Goal: Check status: Check status

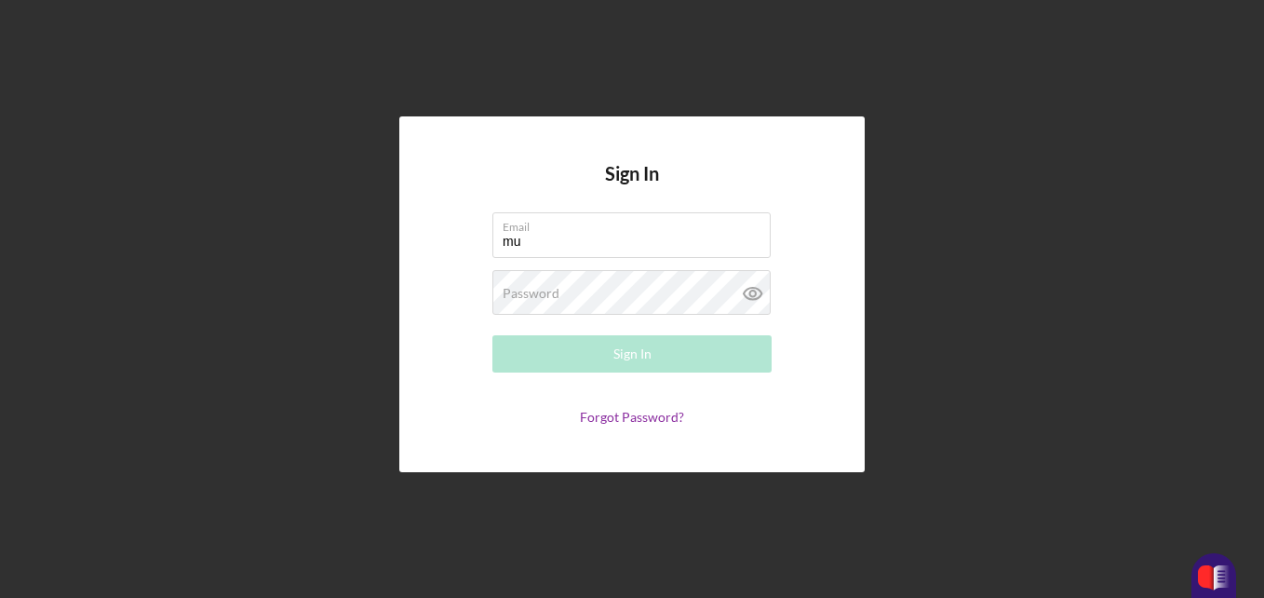
type input "[EMAIL_ADDRESS][DOMAIN_NAME]"
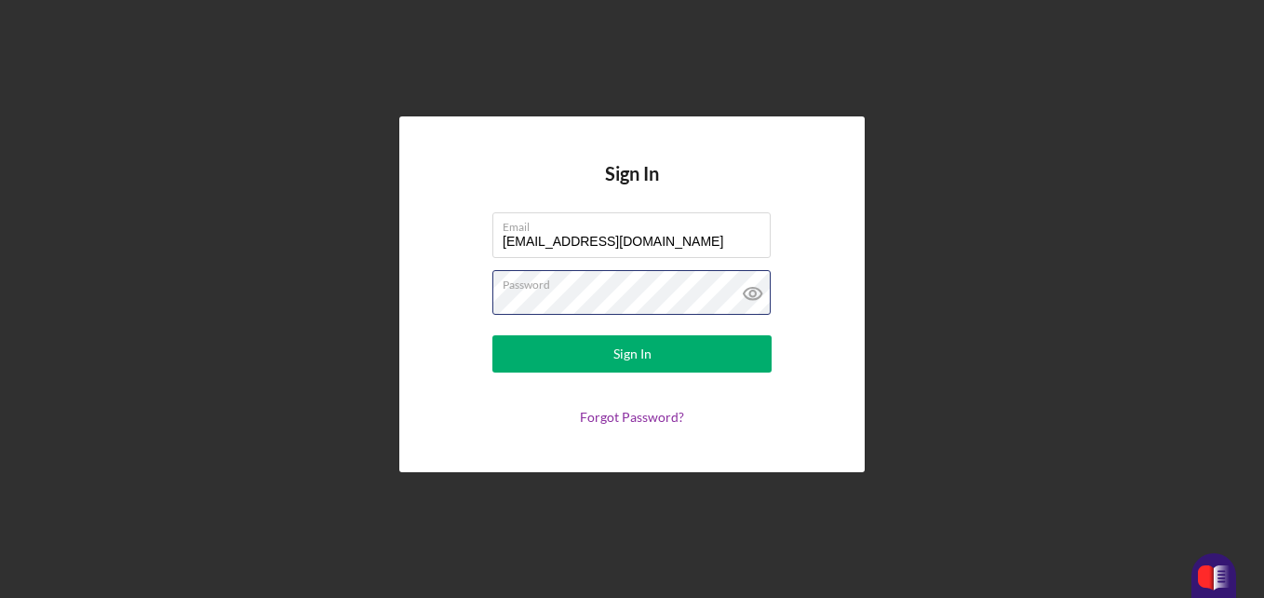
click at [493, 335] on button "Sign In" at bounding box center [632, 353] width 279 height 37
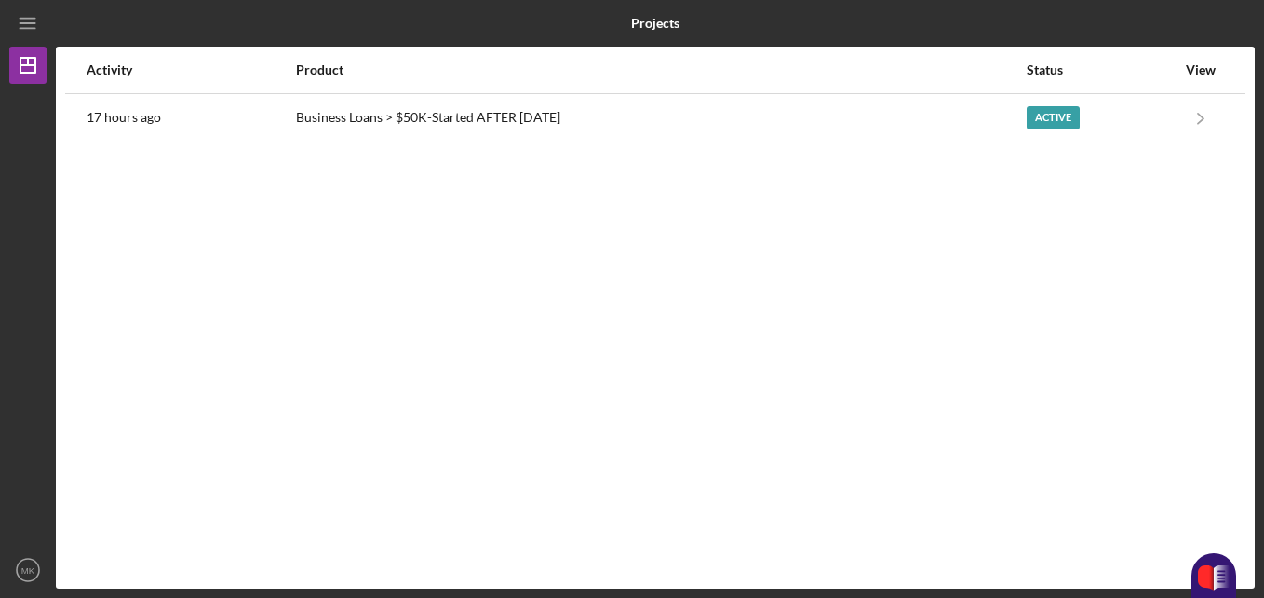
click at [655, 100] on div "Business Loans > $50K-Started AFTER [DATE]" at bounding box center [660, 118] width 729 height 47
